Goal: Find specific page/section: Find specific page/section

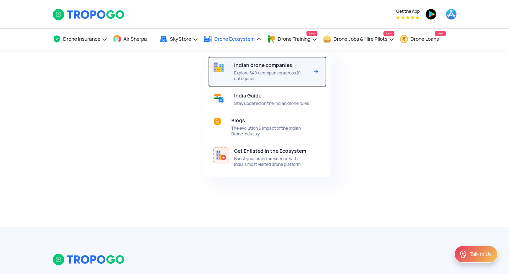
click at [262, 74] on span "Explore 540+ companies across 21 categories" at bounding box center [271, 75] width 75 height 11
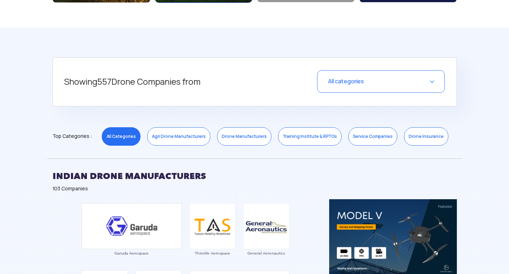
scroll to position [213, 0]
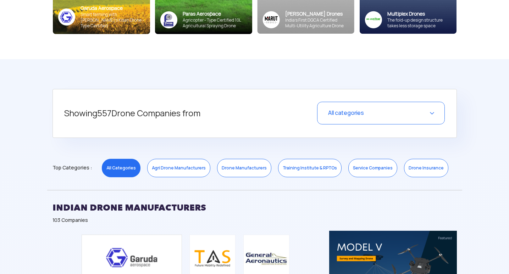
click at [245, 165] on link "Drone Manufacturers" at bounding box center [244, 168] width 54 height 18
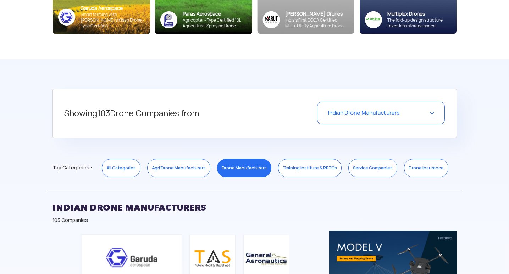
click at [245, 165] on link "Drone Manufacturers" at bounding box center [244, 168] width 54 height 18
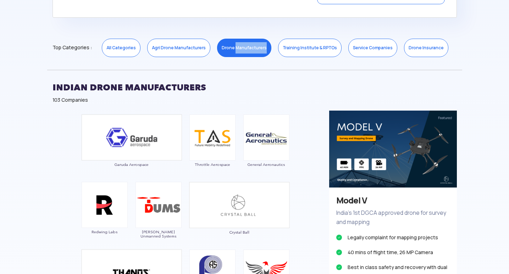
scroll to position [320, 0]
